Goal: Task Accomplishment & Management: Manage account settings

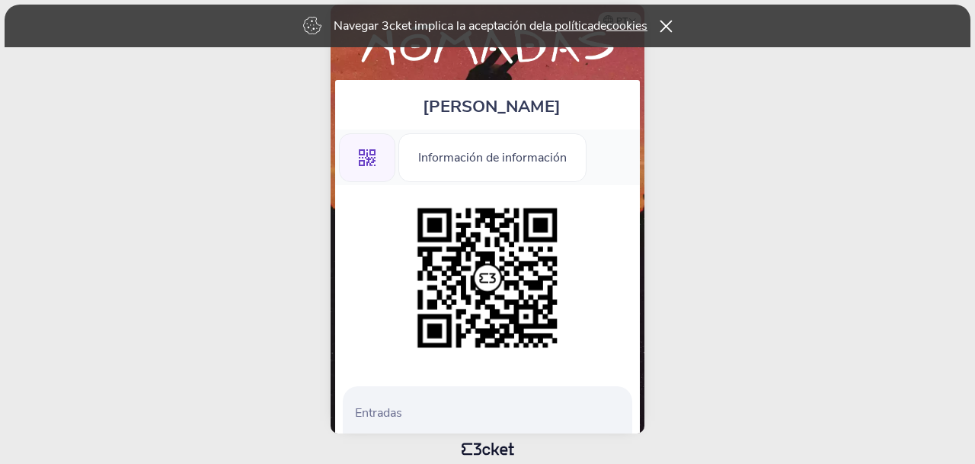
click at [670, 27] on icon at bounding box center [665, 26] width 12 height 12
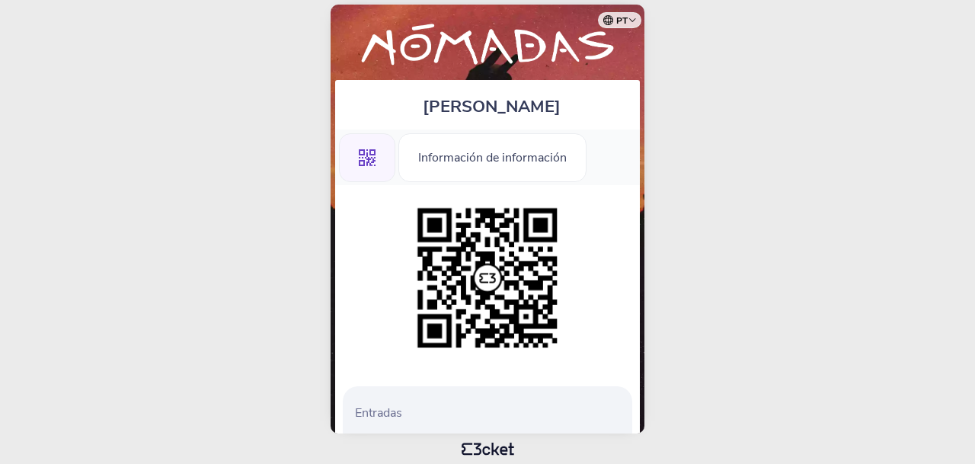
click at [603, 3] on select "Portugal (Portugal) Inglés Espa?olol Catalán Francés" at bounding box center [622, 18] width 38 height 30
select select "es"
click option "Espa?olol" at bounding box center [0, 0] width 0 height 0
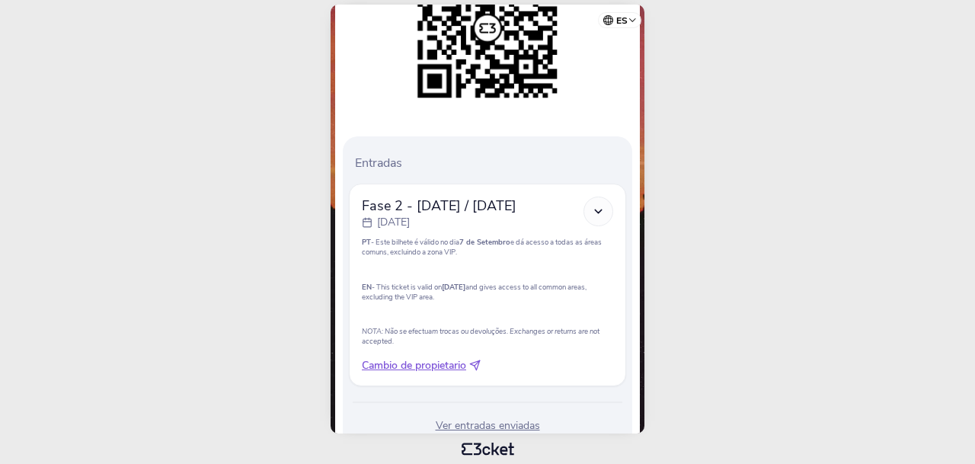
scroll to position [308, 0]
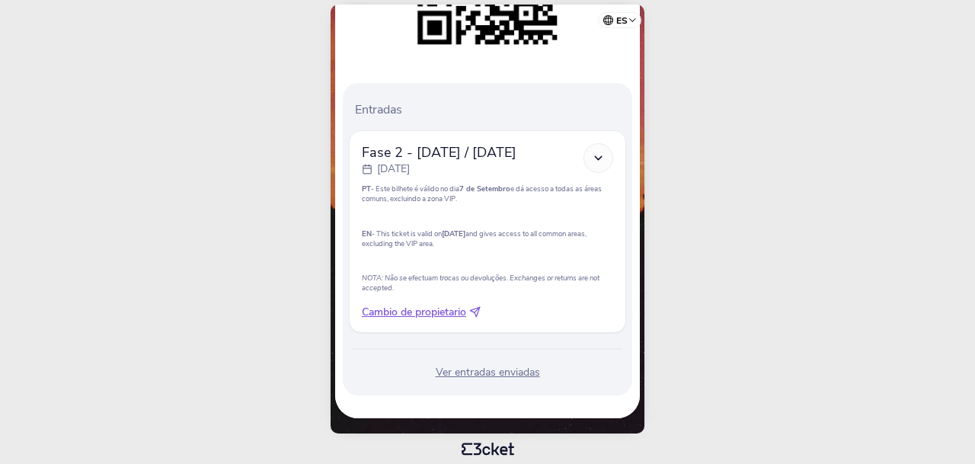
click at [493, 378] on div "Ver entradas enviadas" at bounding box center [487, 372] width 277 height 15
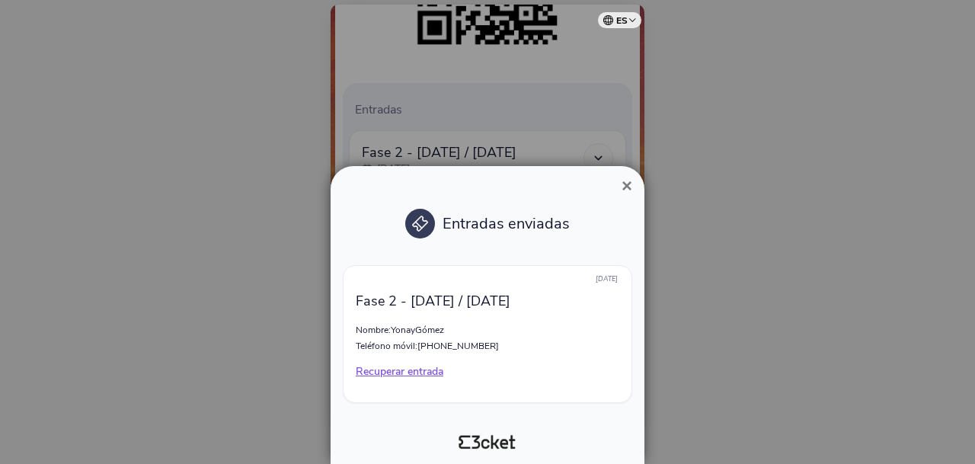
click at [420, 371] on p "Recuperar entrada" at bounding box center [487, 371] width 263 height 15
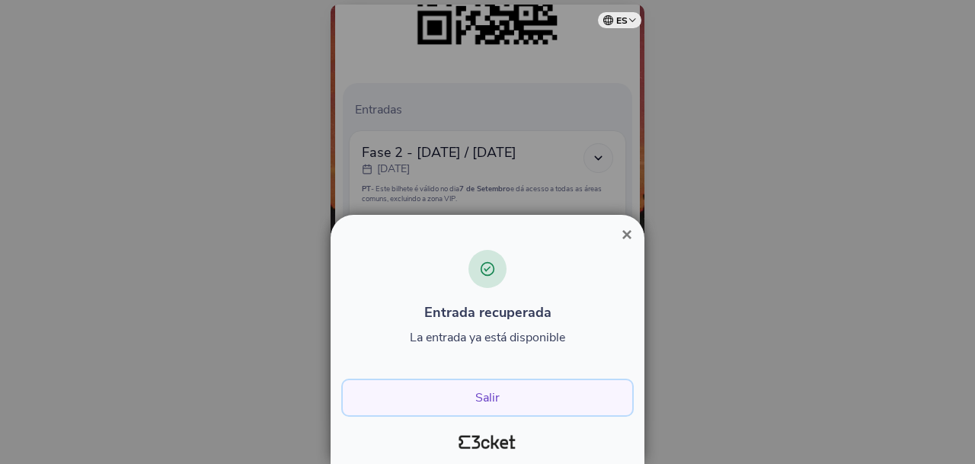
click at [489, 394] on button "Salir" at bounding box center [487, 397] width 289 height 35
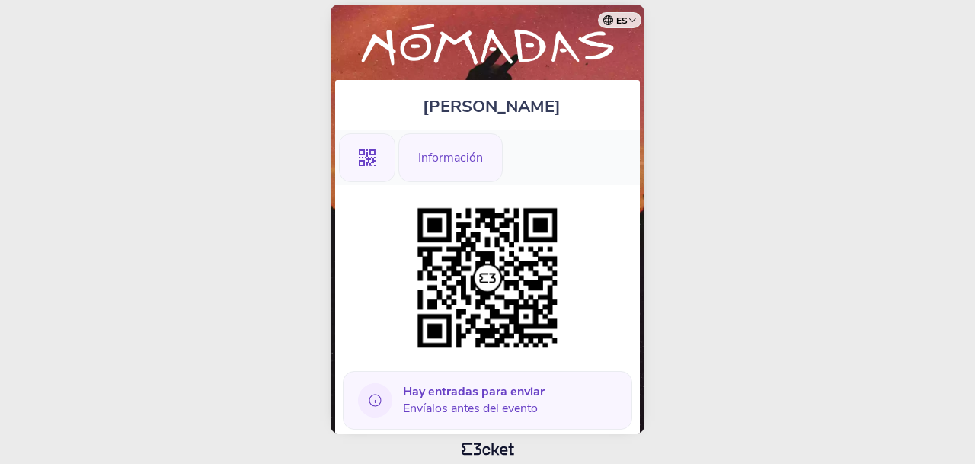
click at [467, 155] on div "Información" at bounding box center [450, 157] width 104 height 49
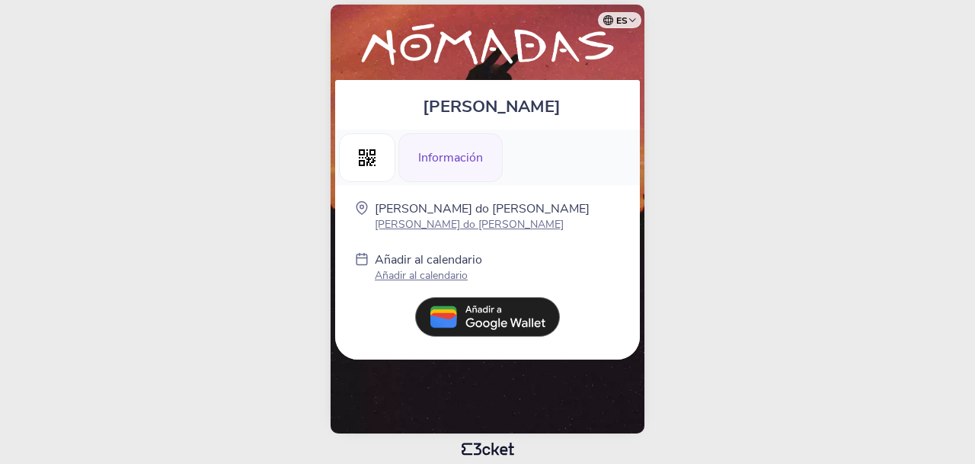
click at [489, 324] on img at bounding box center [487, 317] width 145 height 40
click at [442, 157] on div "Información" at bounding box center [450, 157] width 104 height 49
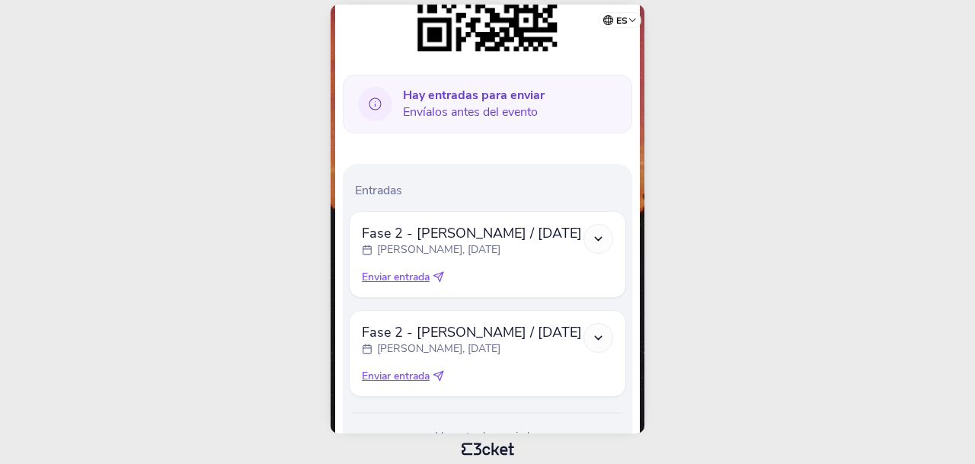
scroll to position [365, 0]
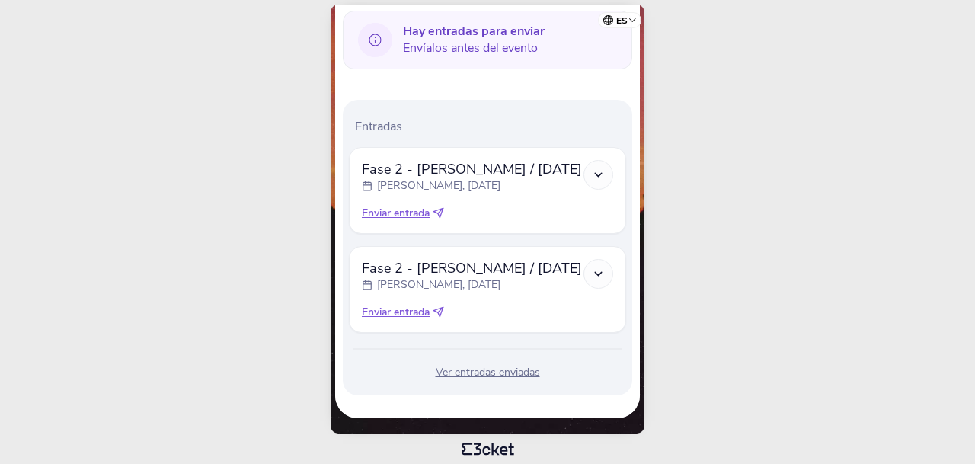
click at [400, 212] on span "Enviar entrada" at bounding box center [396, 213] width 68 height 15
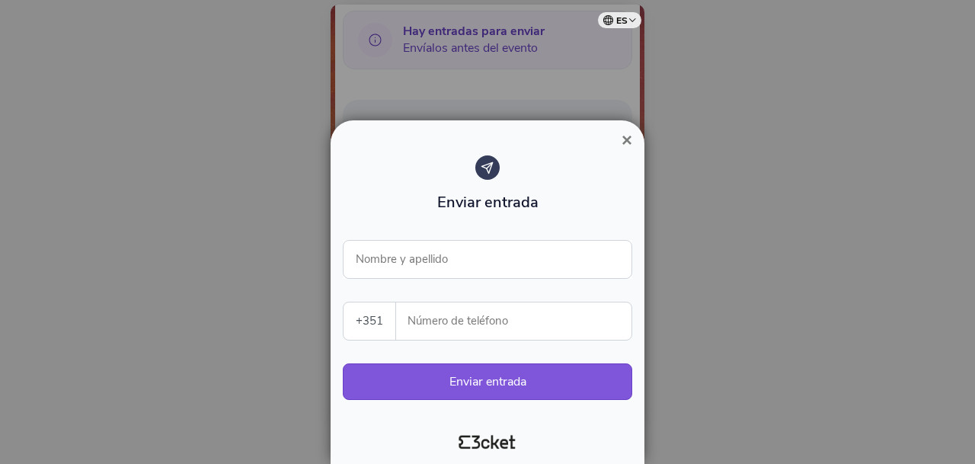
click at [623, 139] on span "×" at bounding box center [626, 139] width 11 height 21
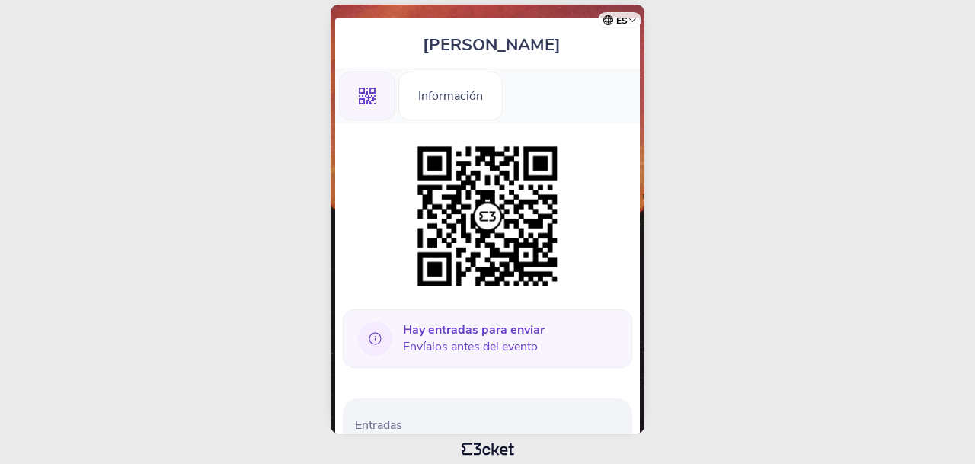
scroll to position [62, 0]
click at [477, 338] on b "Hay entradas para enviar" at bounding box center [474, 329] width 142 height 17
click at [365, 341] on icon at bounding box center [375, 338] width 34 height 34
click at [684, 167] on html "es Português (Portugal) English Español Catalan Français Marta Cajide .st0{fill…" at bounding box center [487, 232] width 975 height 464
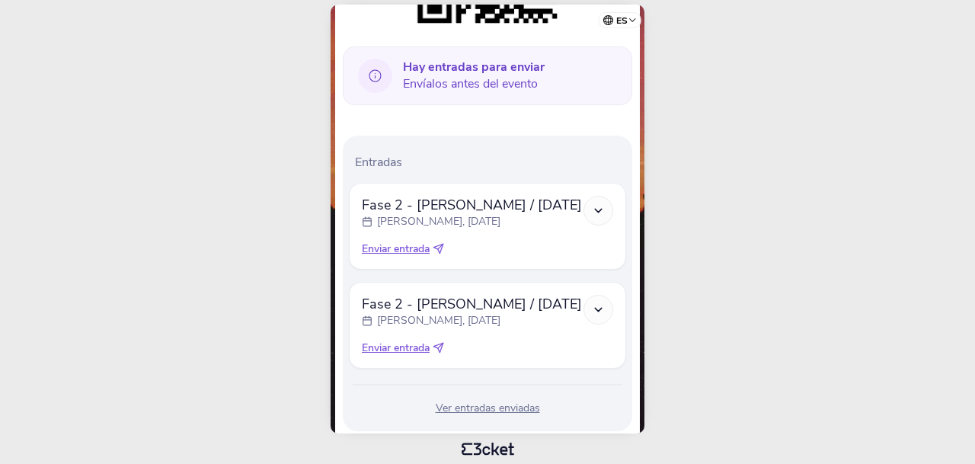
scroll to position [365, 0]
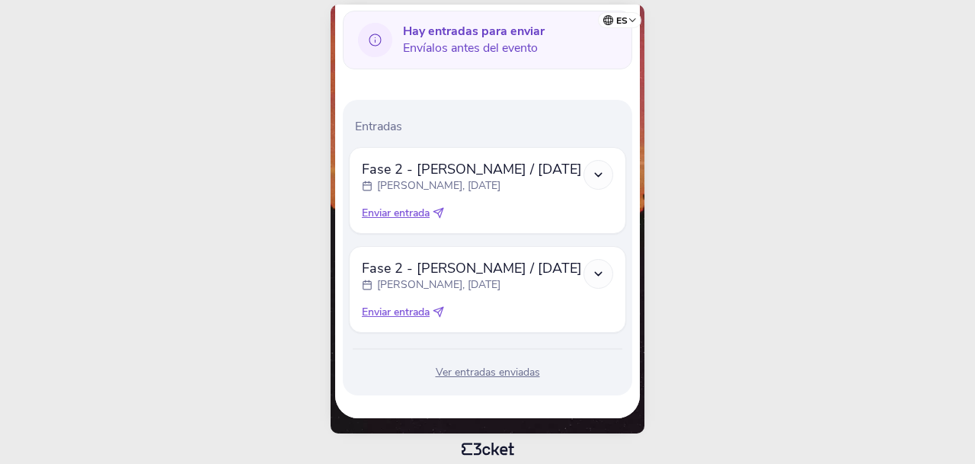
click at [595, 274] on icon at bounding box center [598, 273] width 13 height 13
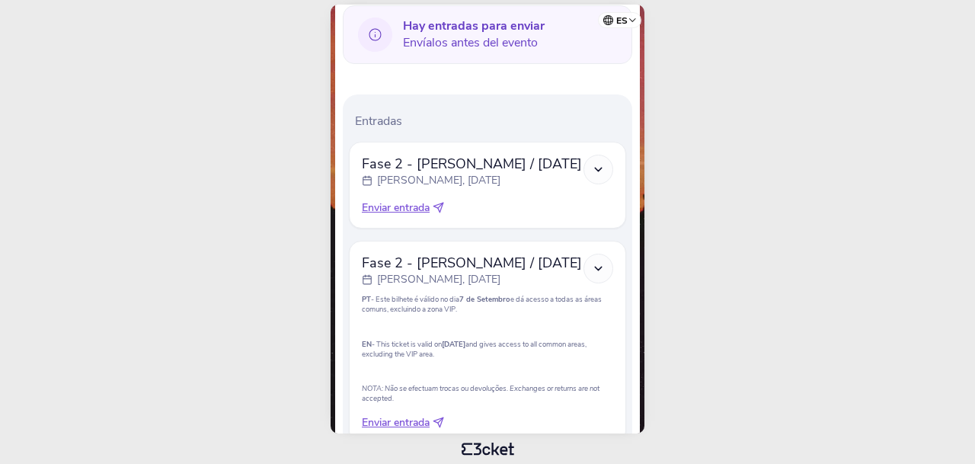
click at [594, 273] on icon at bounding box center [598, 268] width 13 height 13
click at [597, 272] on icon at bounding box center [598, 268] width 13 height 13
click at [593, 274] on icon at bounding box center [598, 268] width 13 height 13
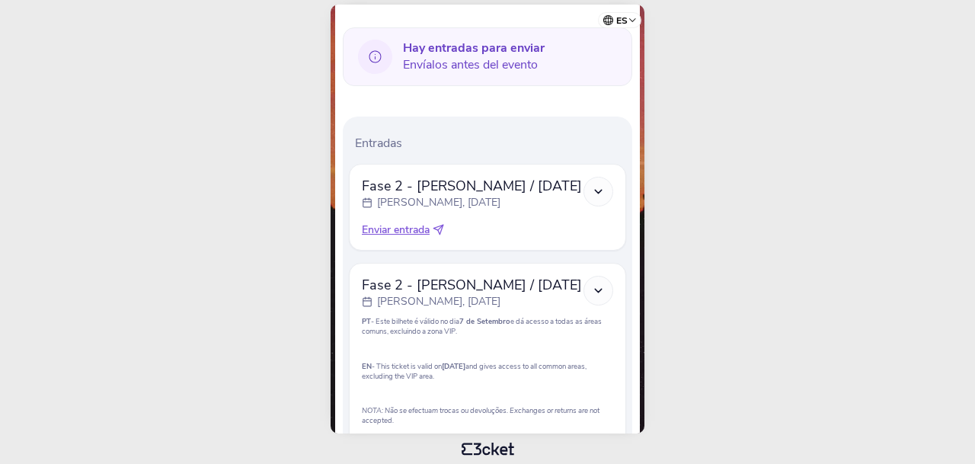
scroll to position [481, 0]
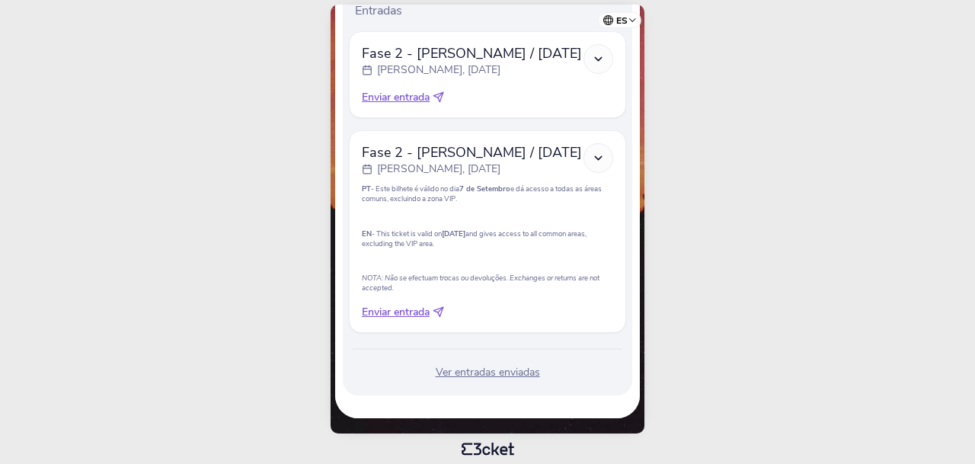
click at [490, 372] on div "Ver entradas enviadas" at bounding box center [487, 372] width 277 height 15
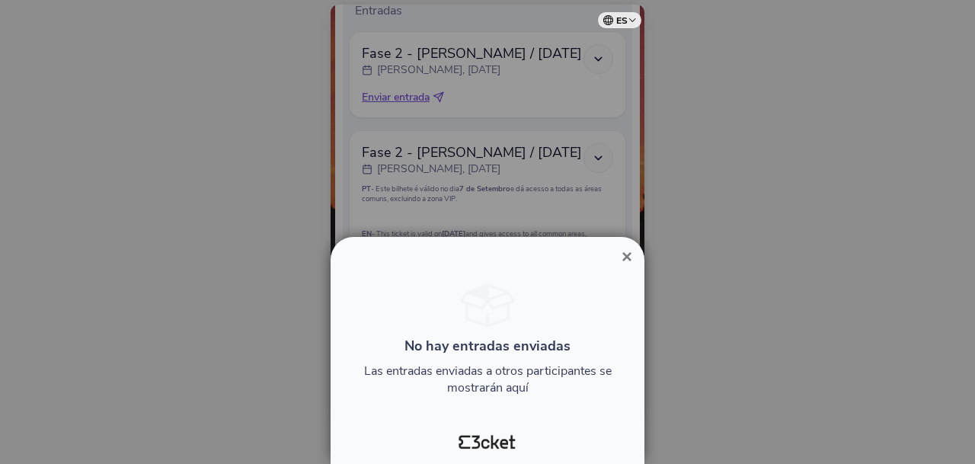
click at [620, 259] on button "×" at bounding box center [626, 256] width 35 height 18
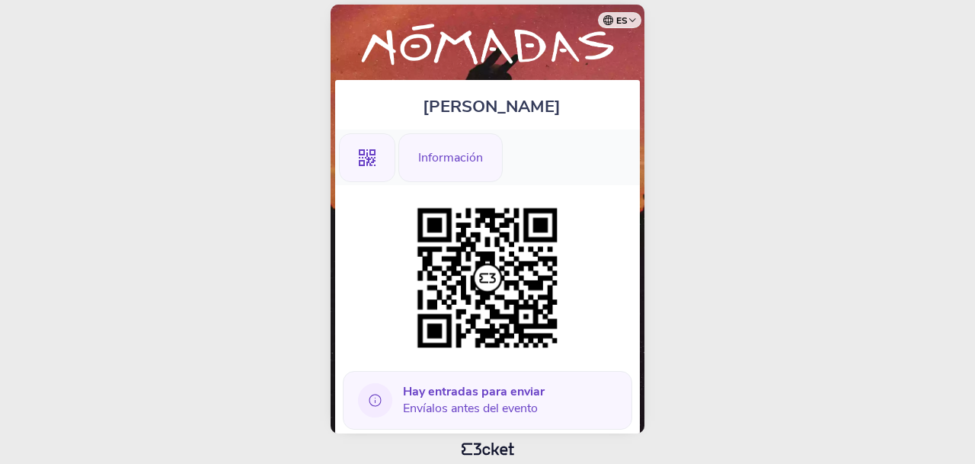
click at [474, 152] on div "Información" at bounding box center [450, 157] width 104 height 49
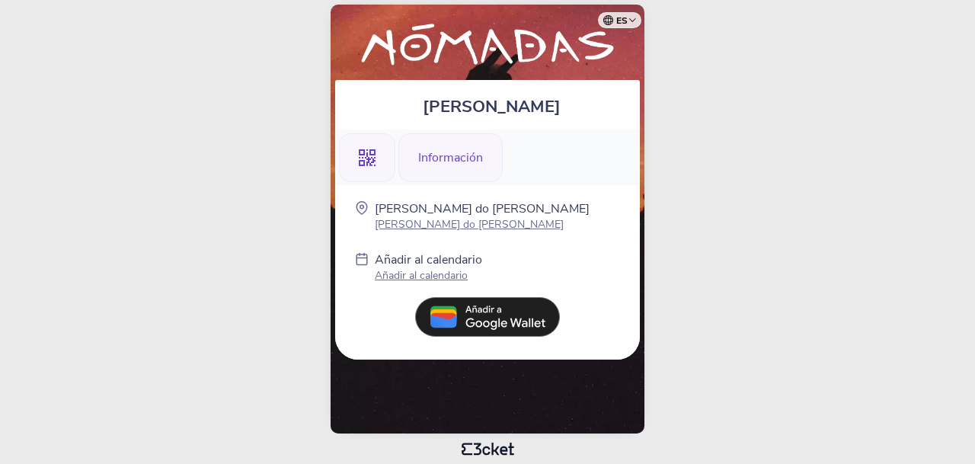
click at [358, 162] on div ".st0{fill-rule:evenodd;clip-rule:evenodd;}" at bounding box center [367, 157] width 56 height 49
